Goal: Transaction & Acquisition: Obtain resource

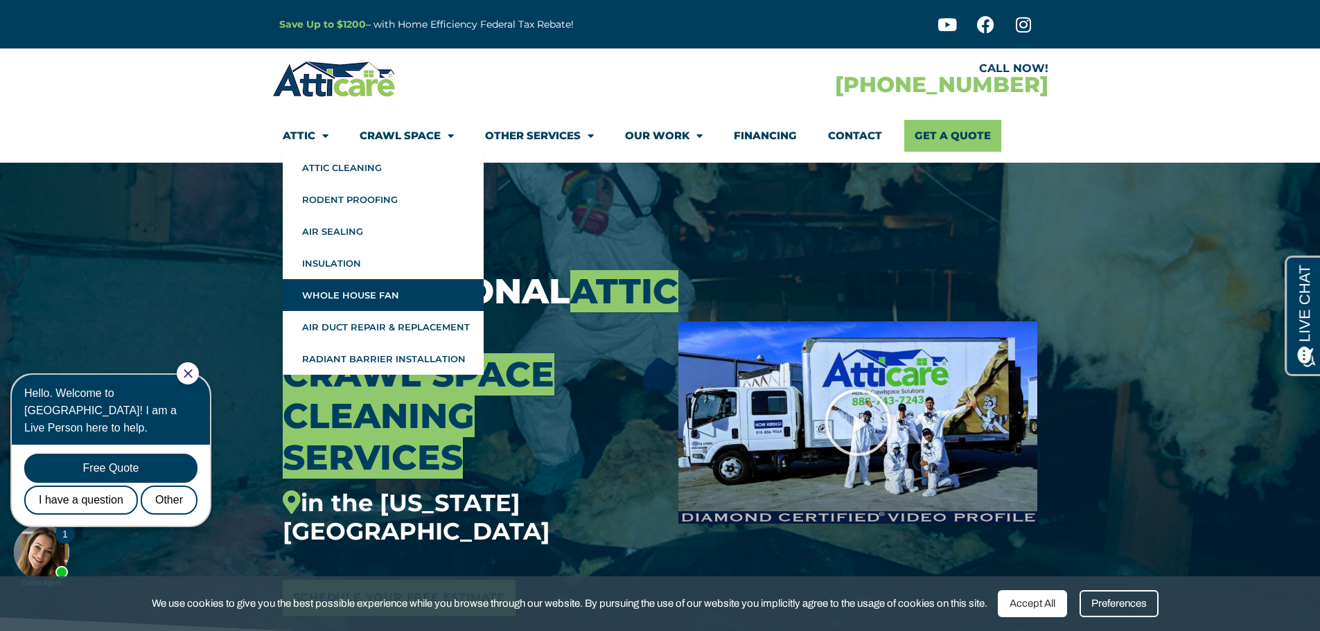
click at [348, 287] on link "Whole House Fan" at bounding box center [383, 295] width 201 height 32
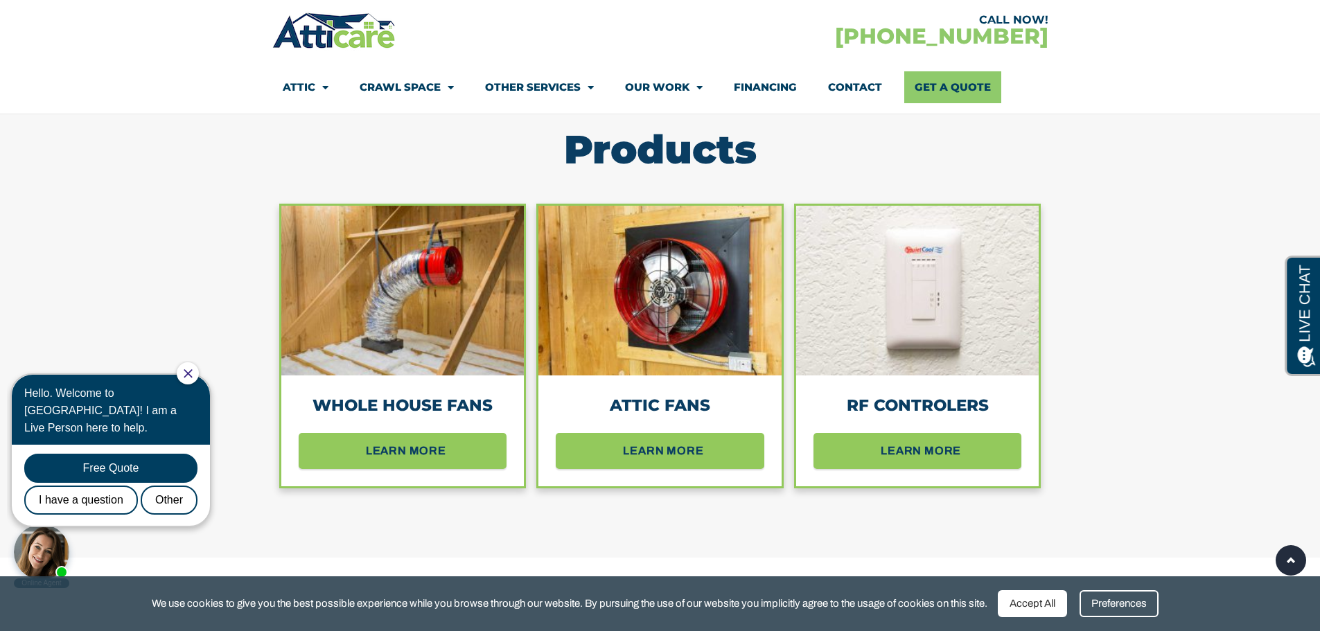
scroll to position [1247, 0]
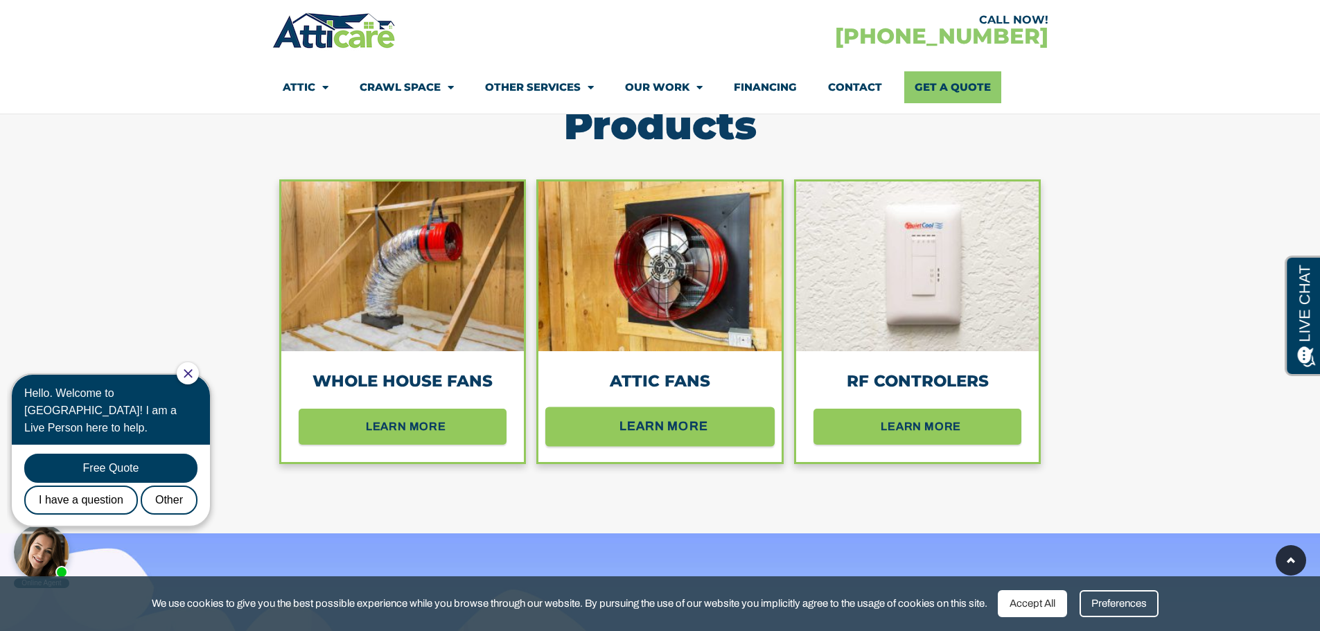
click at [658, 423] on span "learn more" at bounding box center [663, 426] width 89 height 24
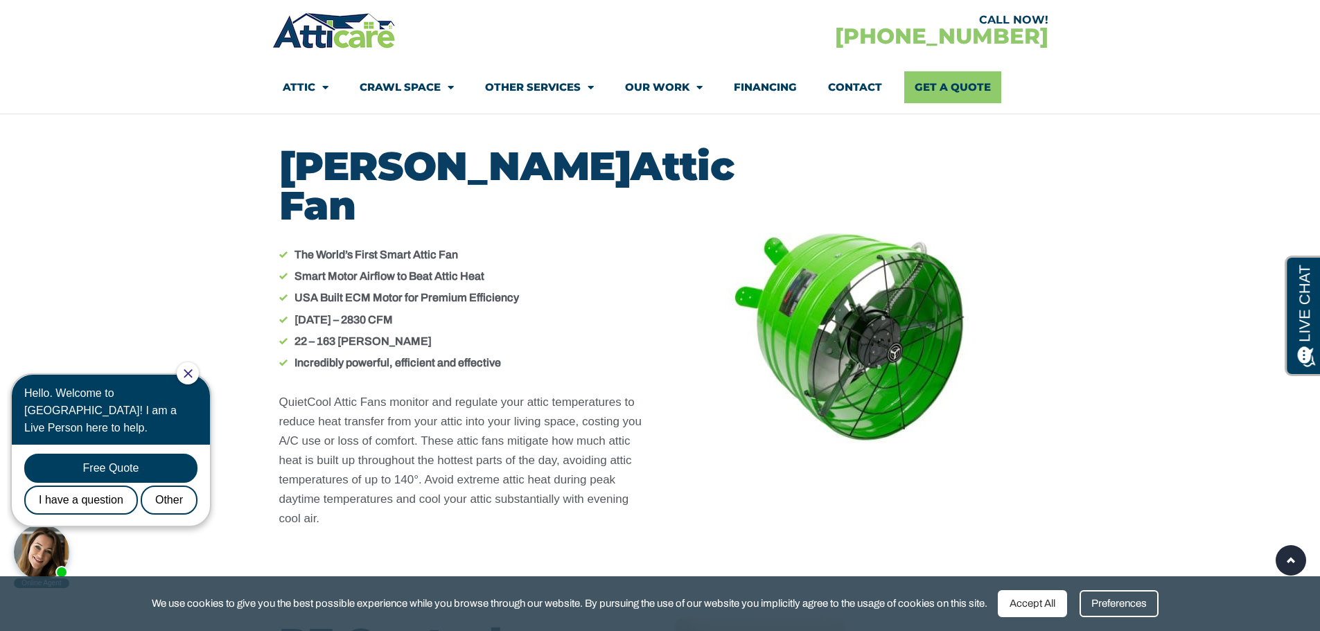
scroll to position [6745, 0]
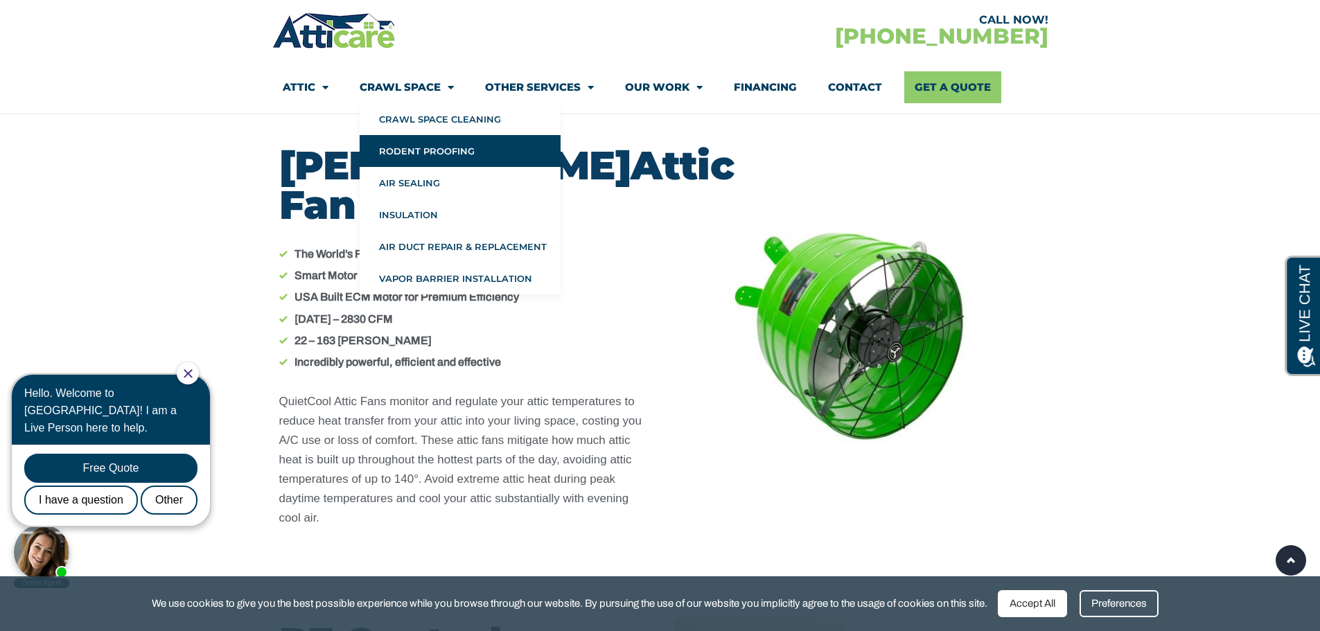
click at [445, 148] on link "Rodent Proofing" at bounding box center [460, 151] width 201 height 32
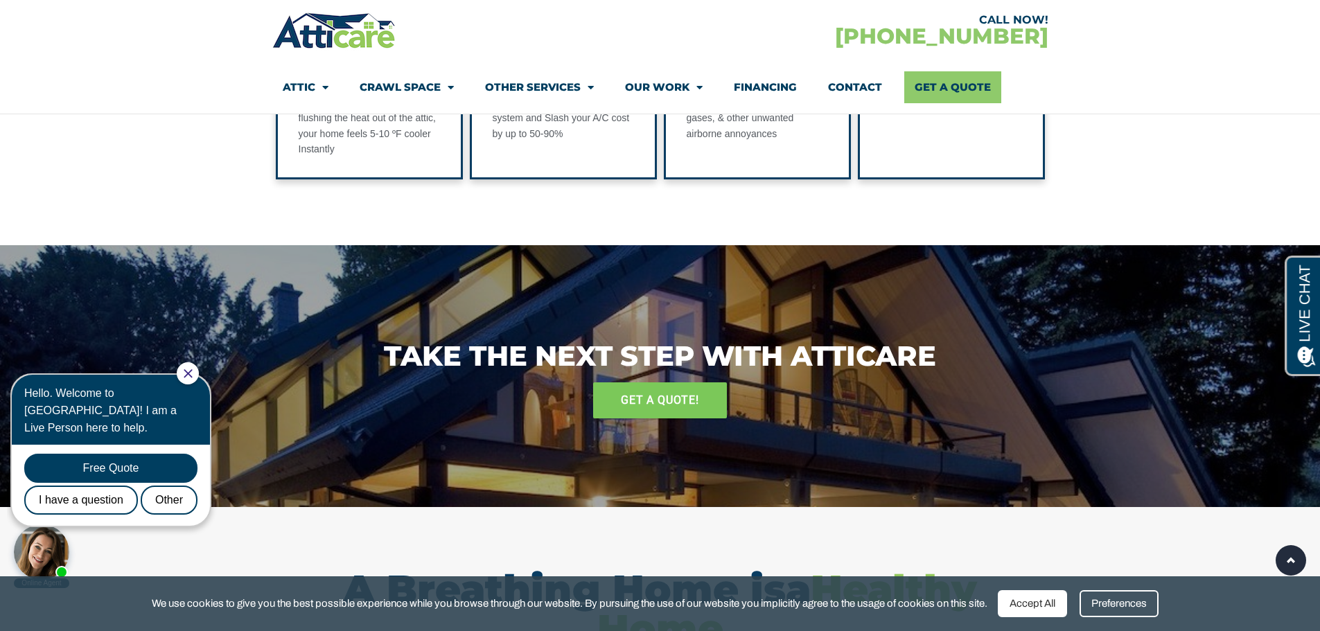
scroll to position [1653, 0]
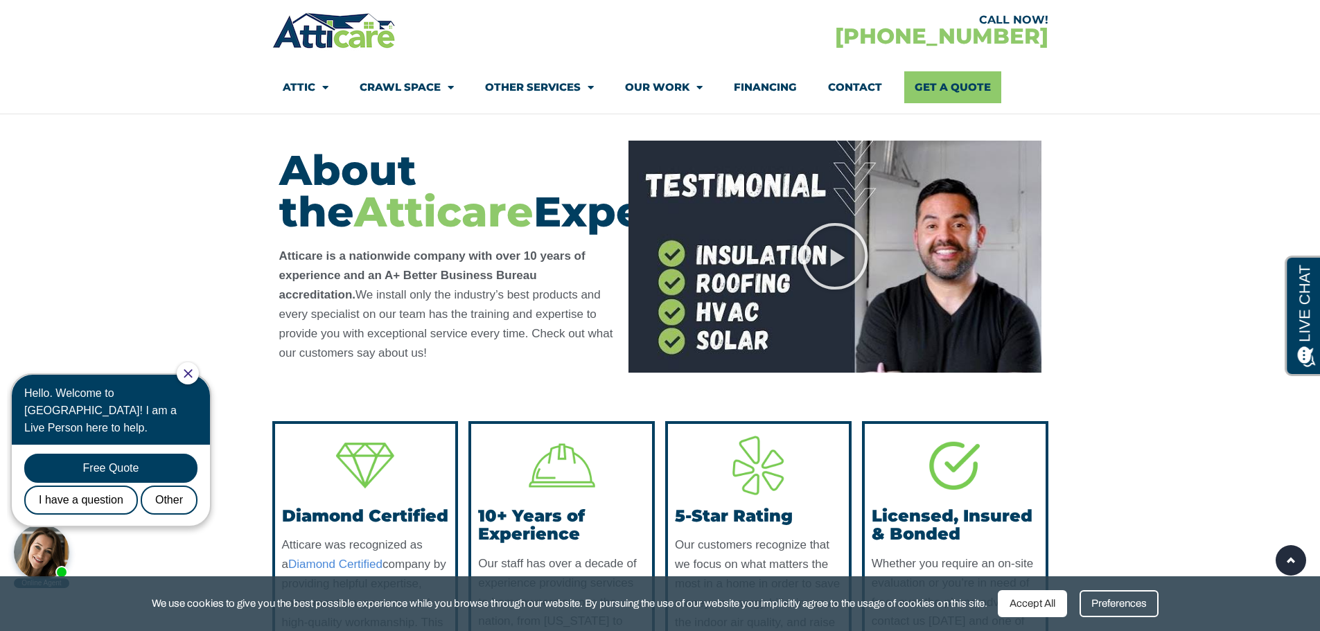
scroll to position [4018, 0]
click at [777, 91] on link "Financing" at bounding box center [765, 87] width 63 height 32
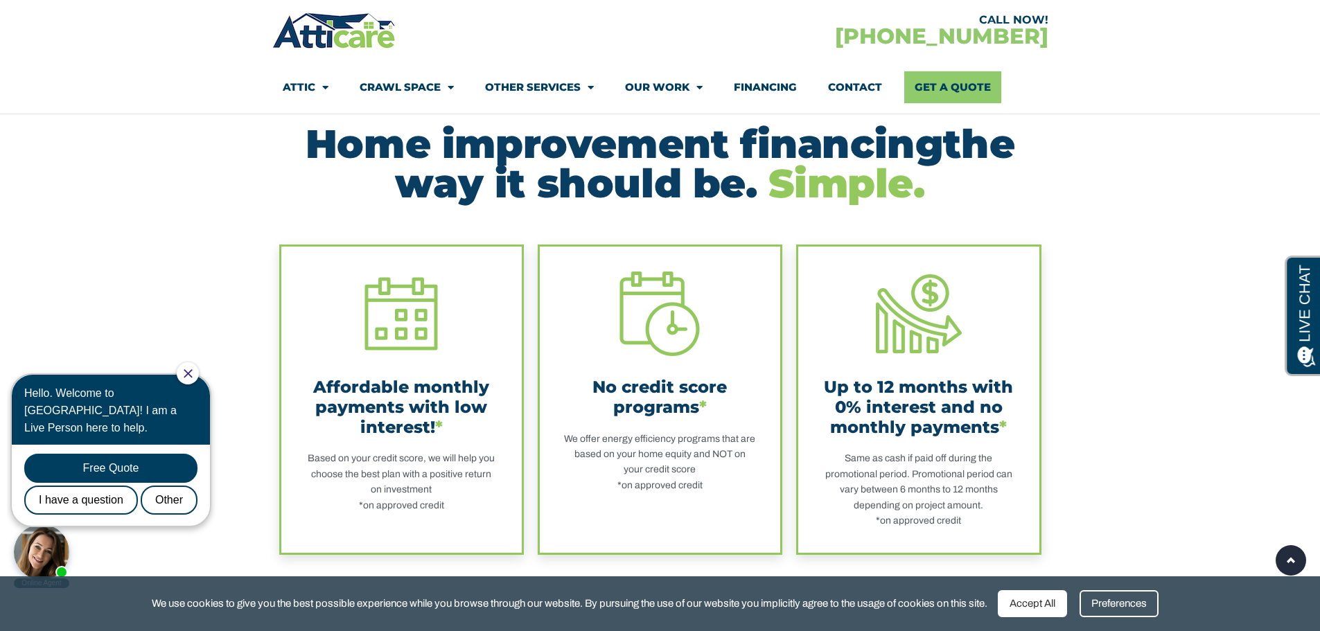
scroll to position [277, 0]
click at [945, 88] on link "Get A Quote" at bounding box center [952, 87] width 97 height 32
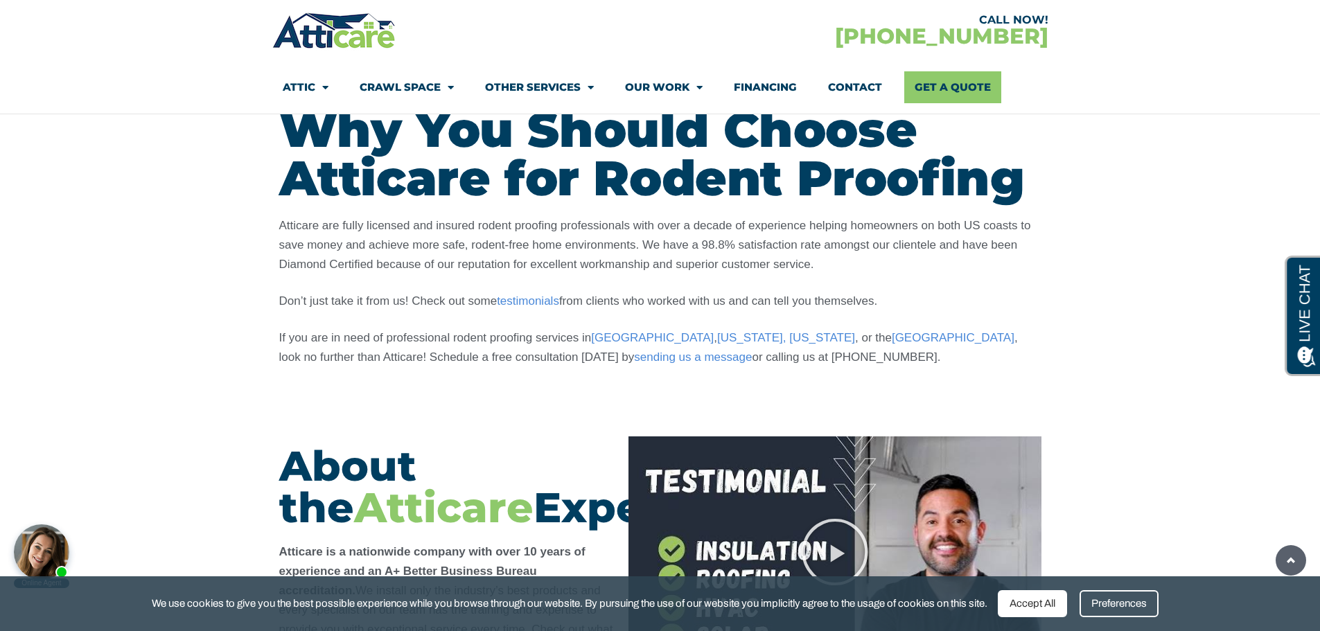
scroll to position [4018, 0]
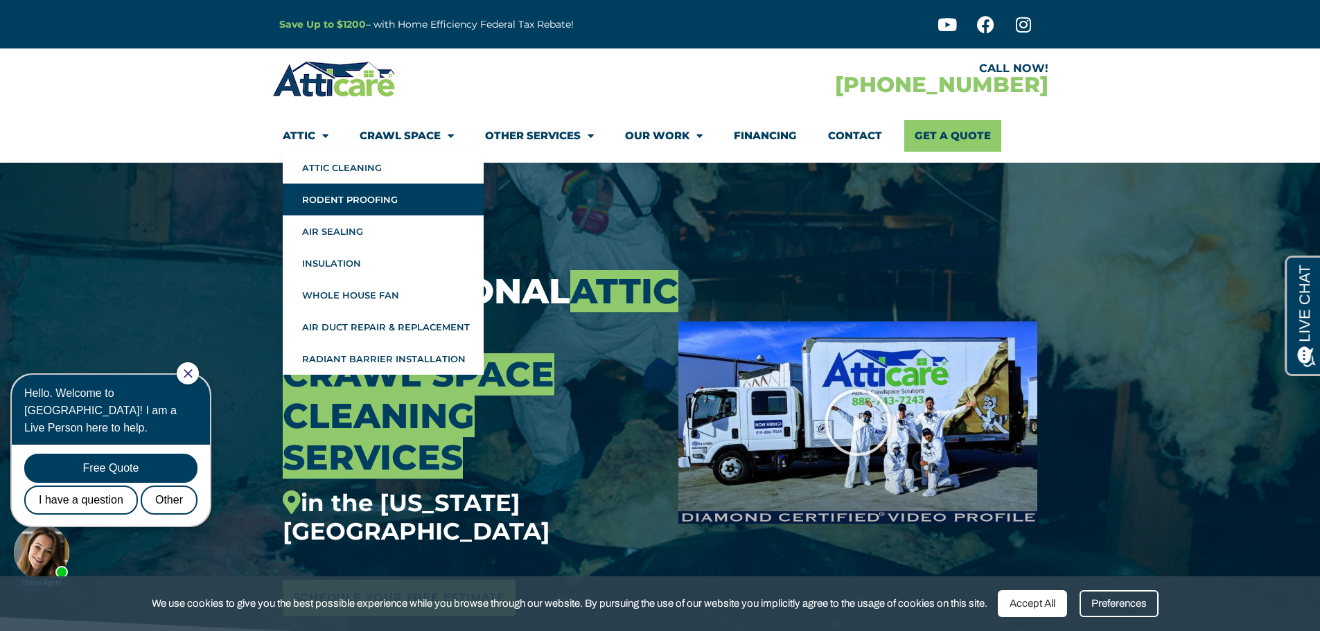
click at [360, 206] on link "Rodent Proofing" at bounding box center [383, 200] width 201 height 32
